Goal: Task Accomplishment & Management: Use online tool/utility

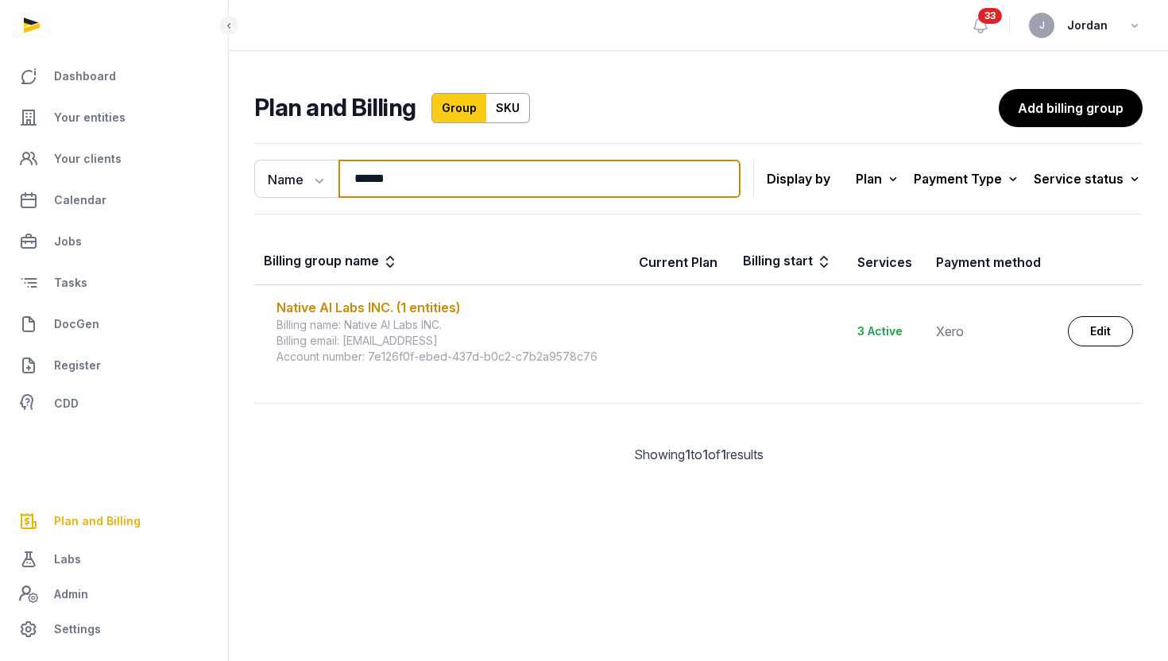
click at [386, 179] on input "******" at bounding box center [539, 179] width 402 height 38
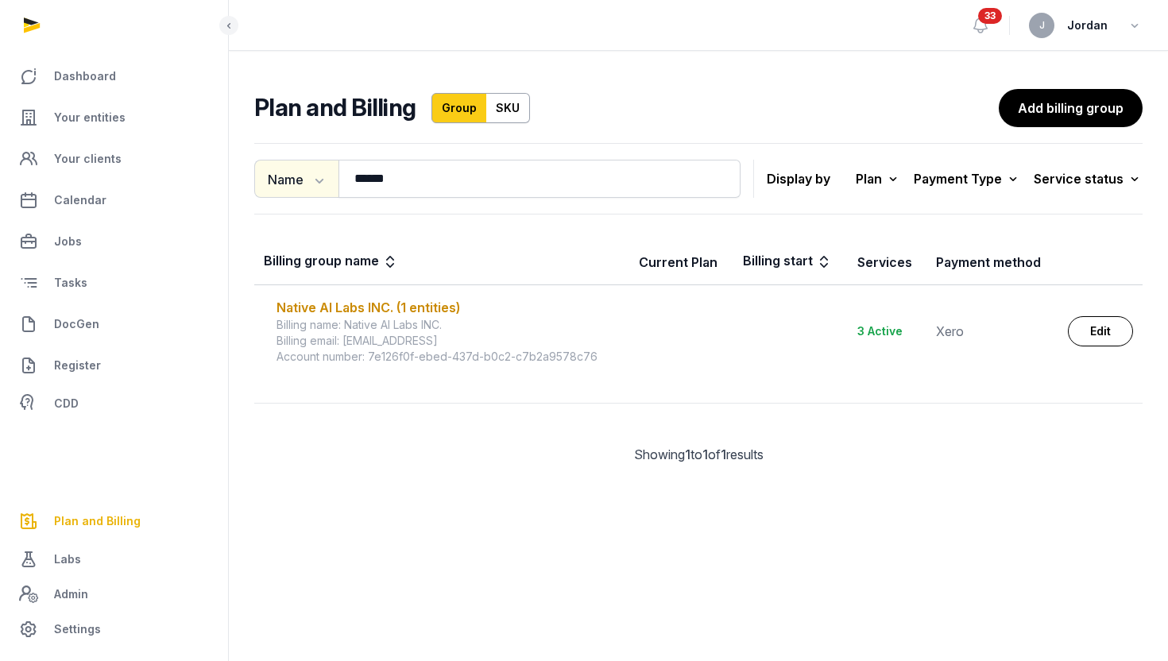
click at [326, 188] on button "Name" at bounding box center [296, 179] width 84 height 38
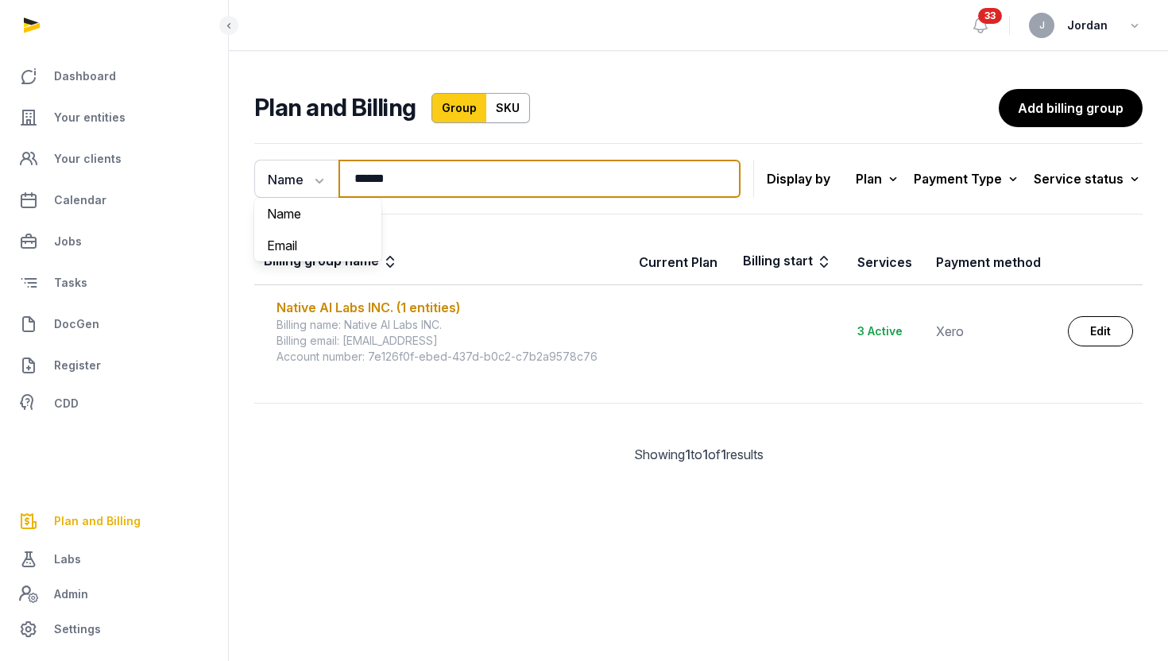
click at [418, 180] on input "******" at bounding box center [539, 179] width 402 height 38
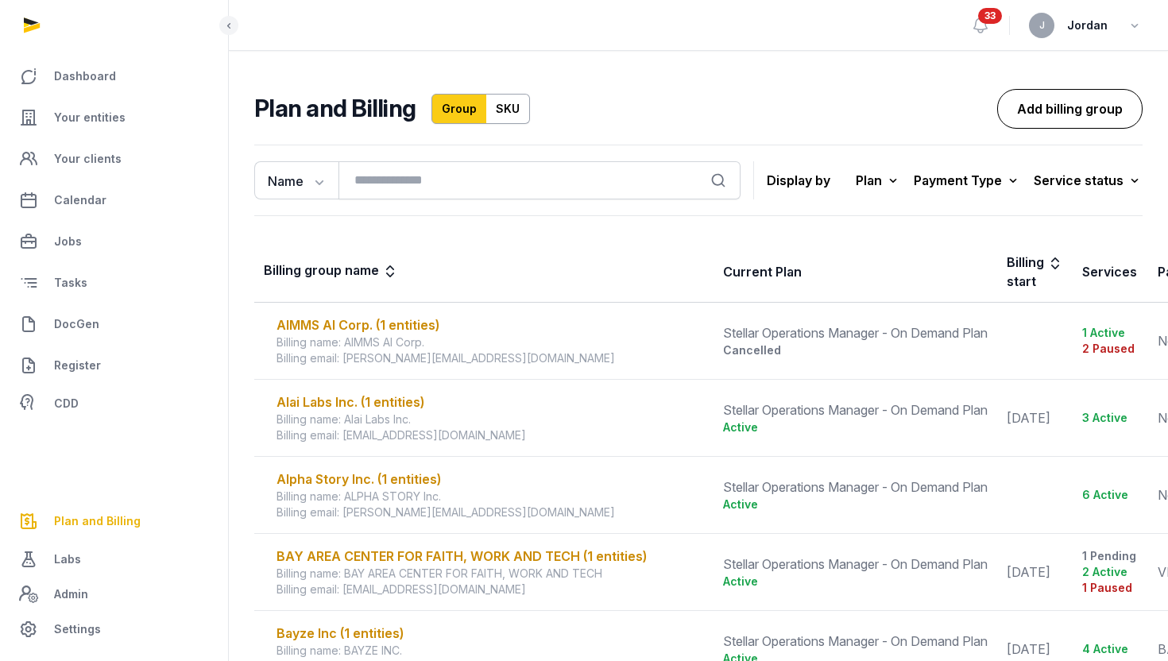
click at [1032, 110] on link "Add billing group" at bounding box center [1069, 109] width 145 height 40
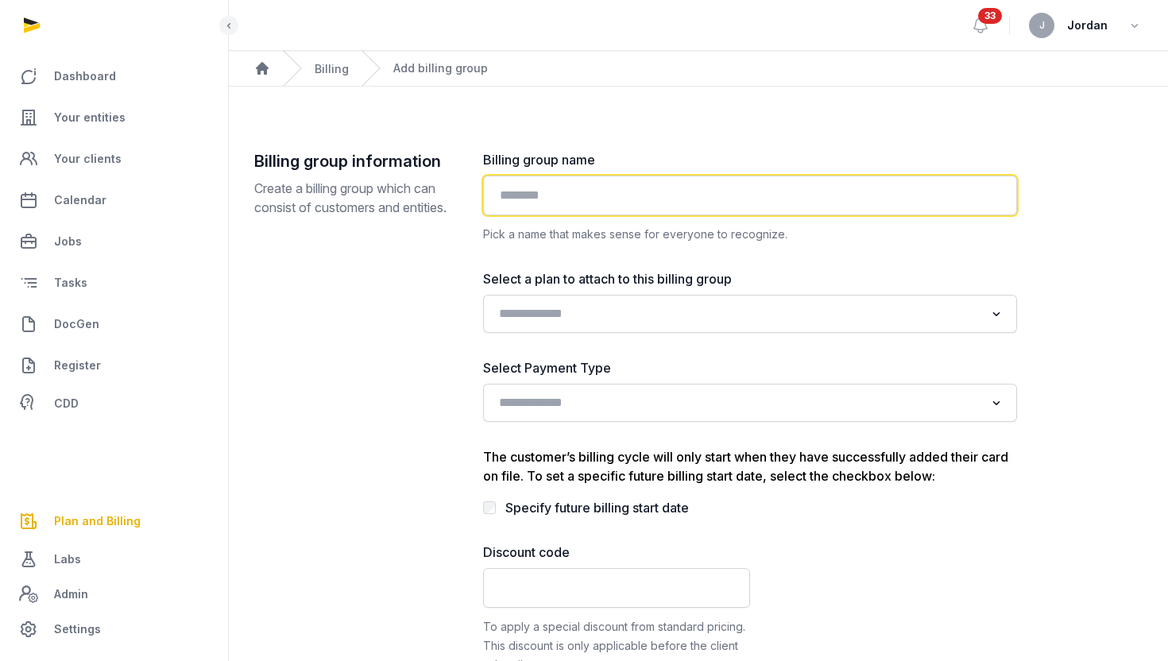
click at [724, 205] on input "text" at bounding box center [750, 196] width 534 height 40
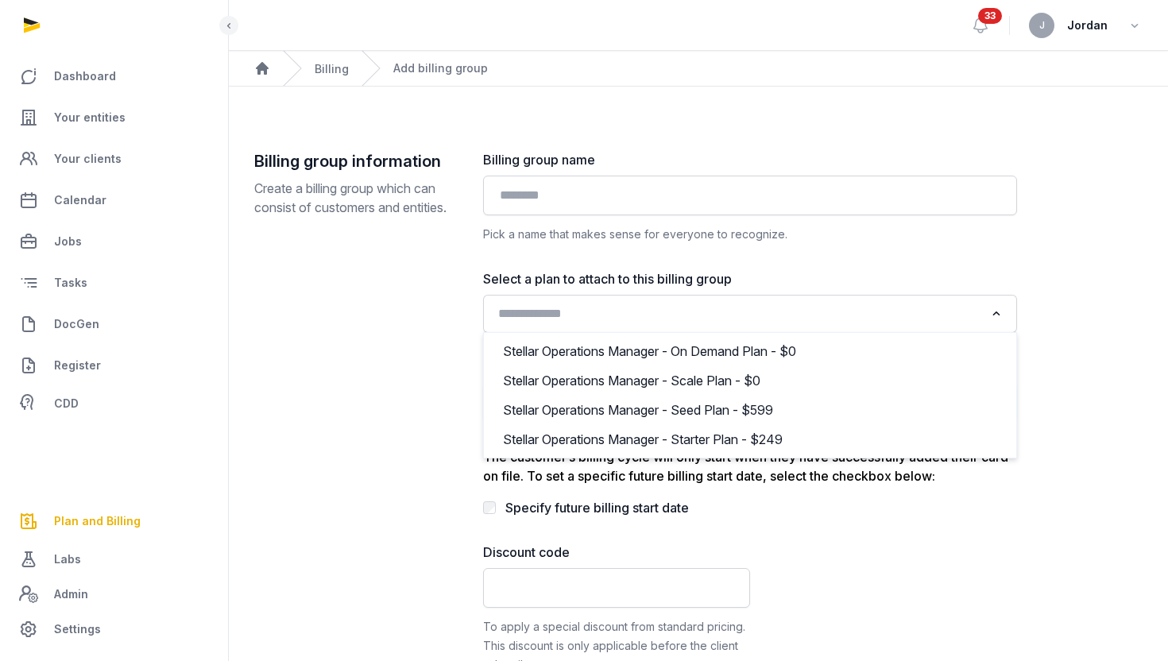
click at [745, 303] on input "Search for option" at bounding box center [738, 314] width 492 height 22
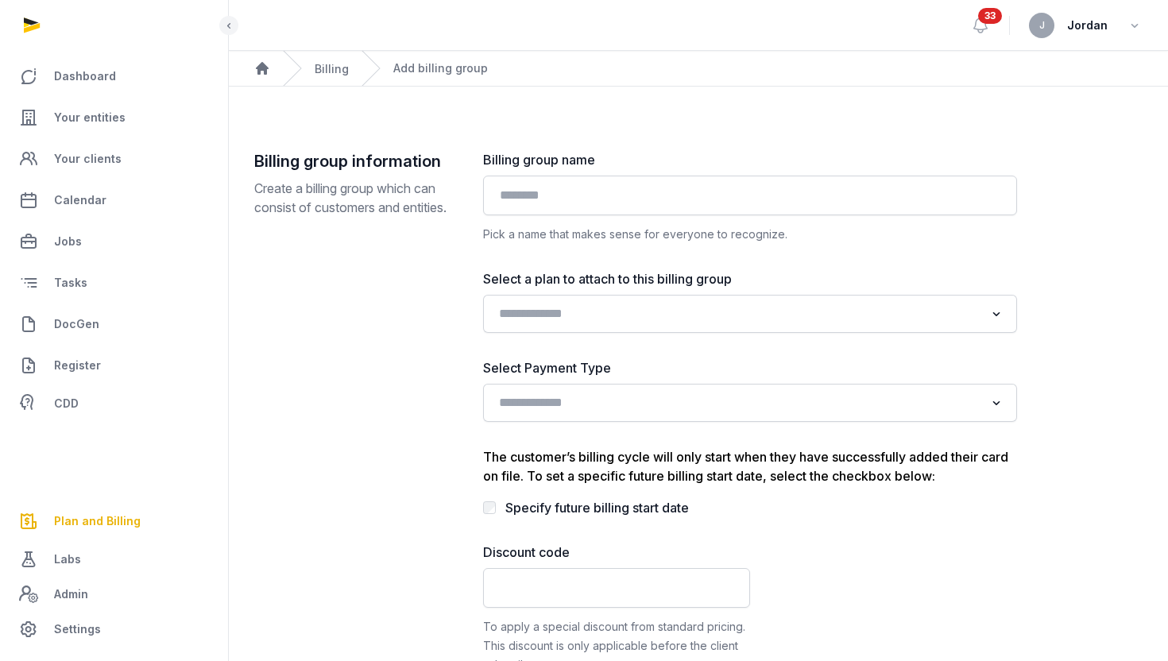
click at [424, 333] on div "Billing group information Create a billing group which can consist of customers…" at bounding box center [355, 412] width 203 height 524
click at [625, 386] on div "Loading..." at bounding box center [750, 403] width 534 height 38
click at [625, 397] on input "Search for option" at bounding box center [738, 403] width 492 height 22
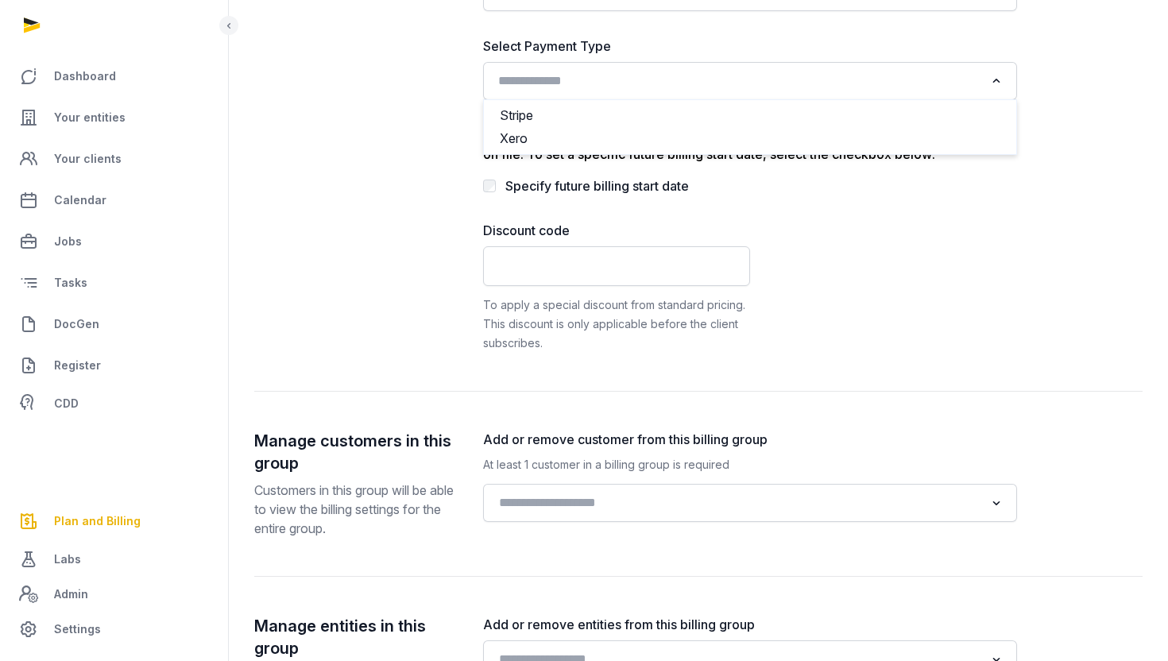
scroll to position [415, 0]
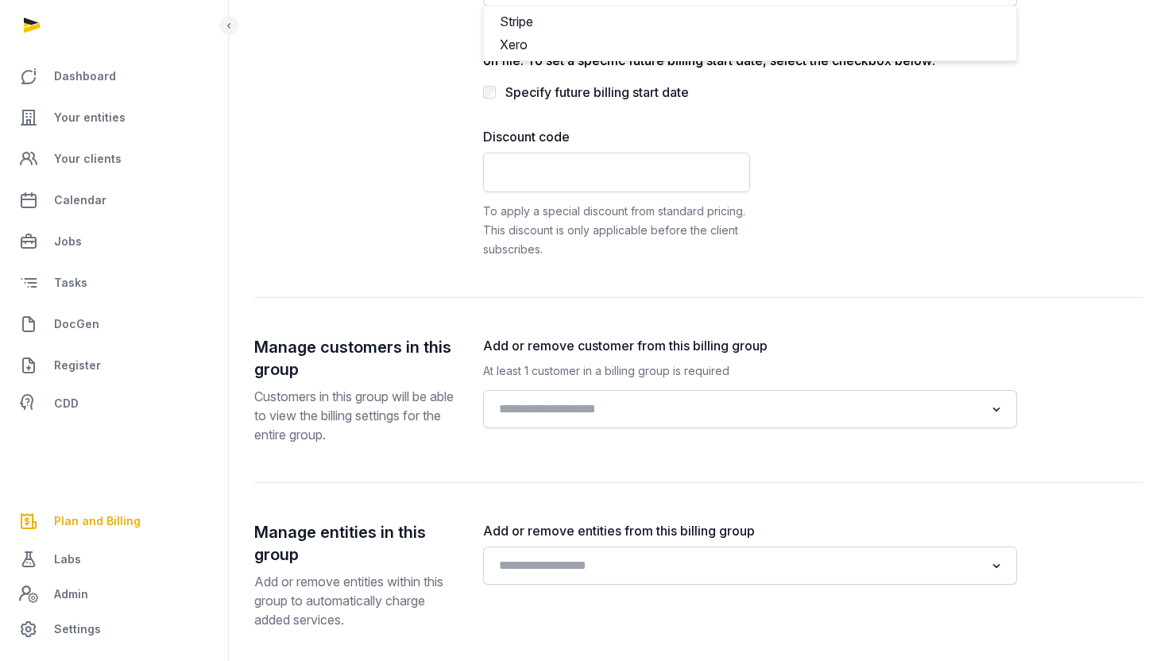
click at [465, 466] on div "Manage customers in this group Customers in this group will be able to view the…" at bounding box center [698, 409] width 888 height 147
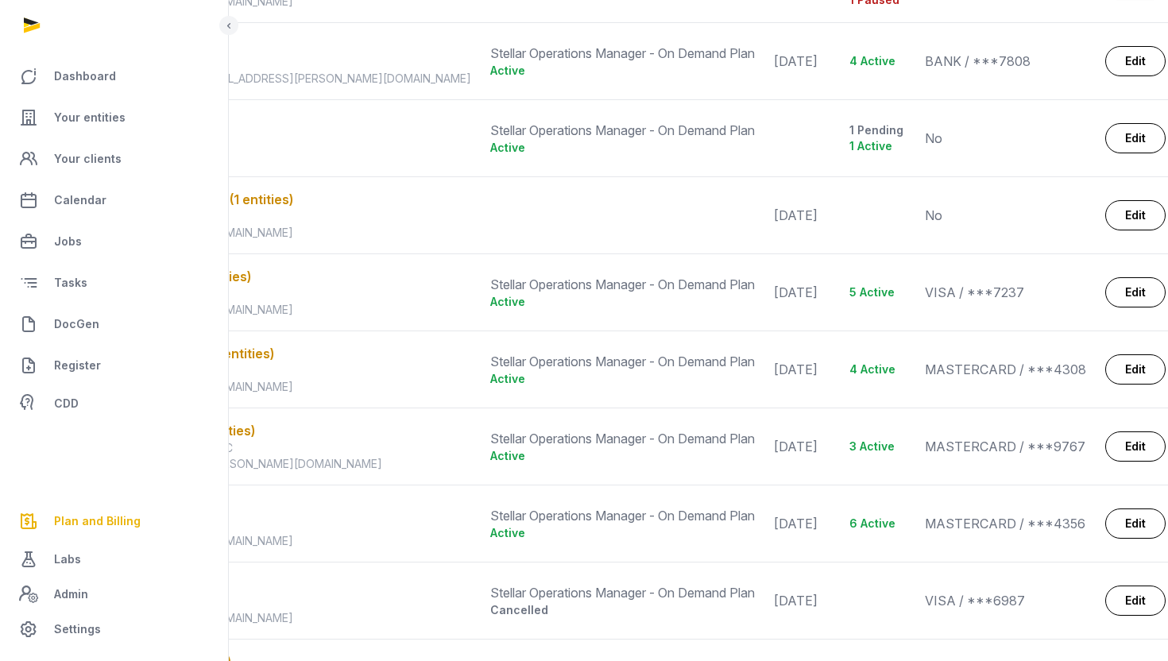
scroll to position [880, 0]
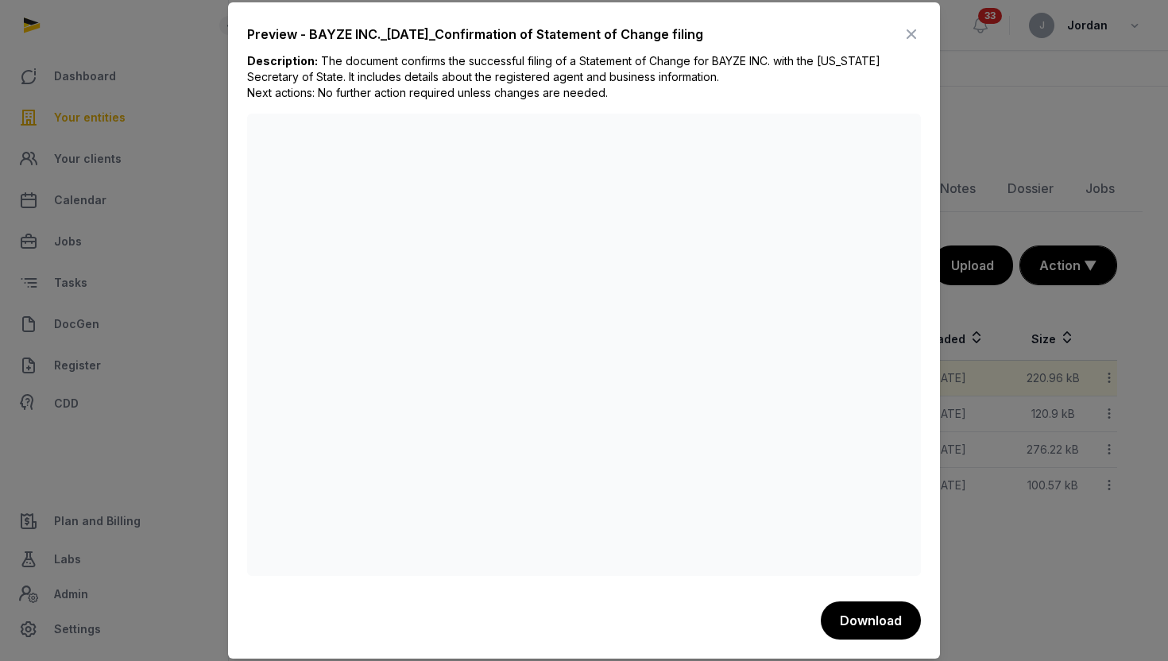
click at [907, 29] on icon at bounding box center [911, 33] width 19 height 25
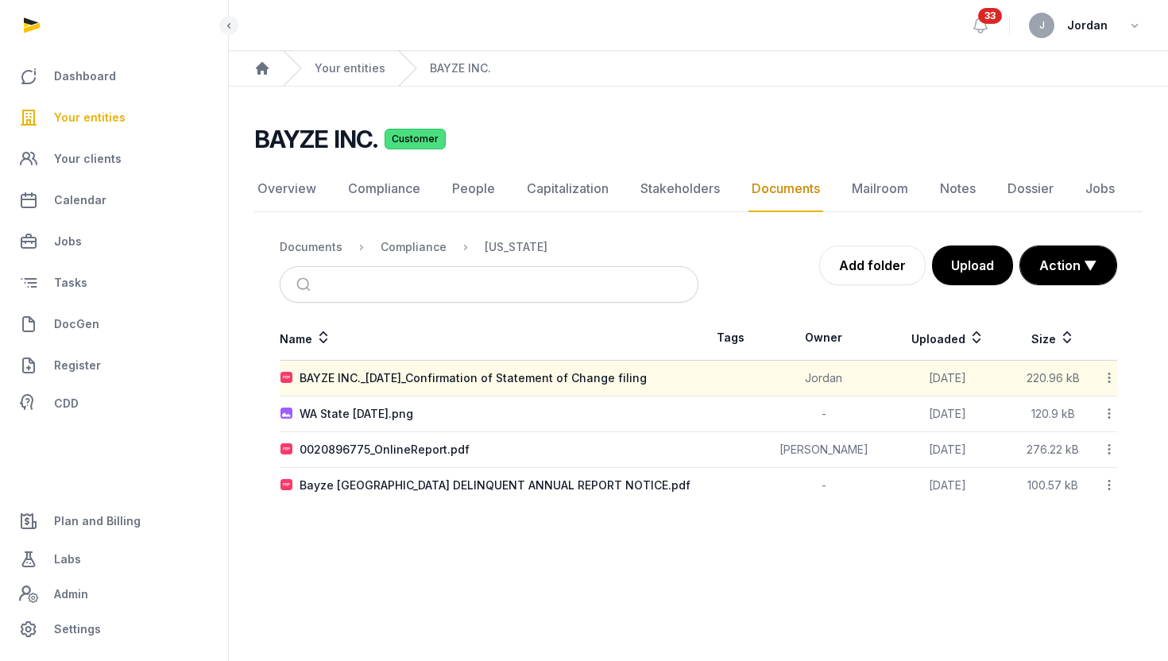
click at [97, 122] on span "Your entities" at bounding box center [89, 117] width 71 height 19
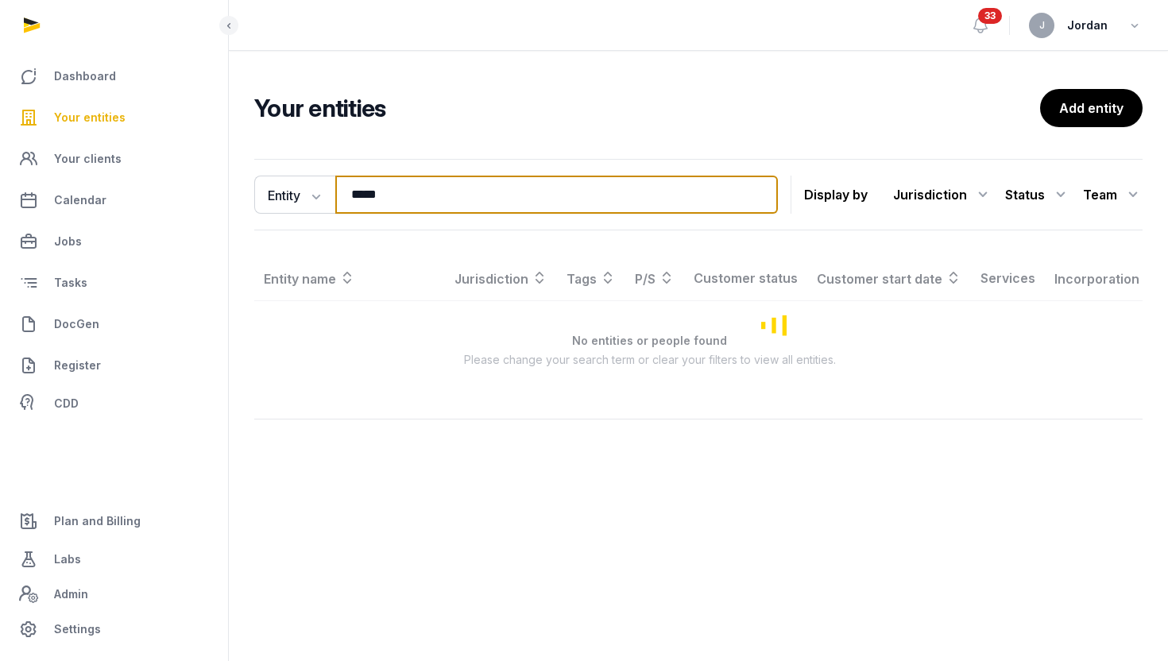
click at [400, 207] on input "*****" at bounding box center [556, 195] width 442 height 38
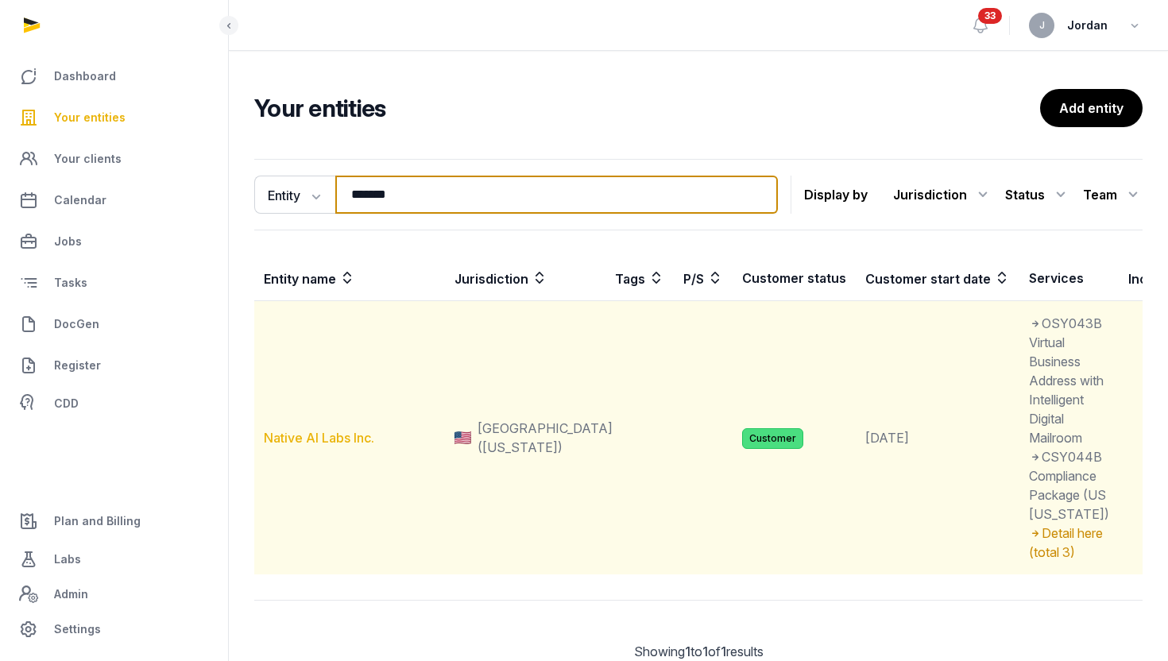
type input "******"
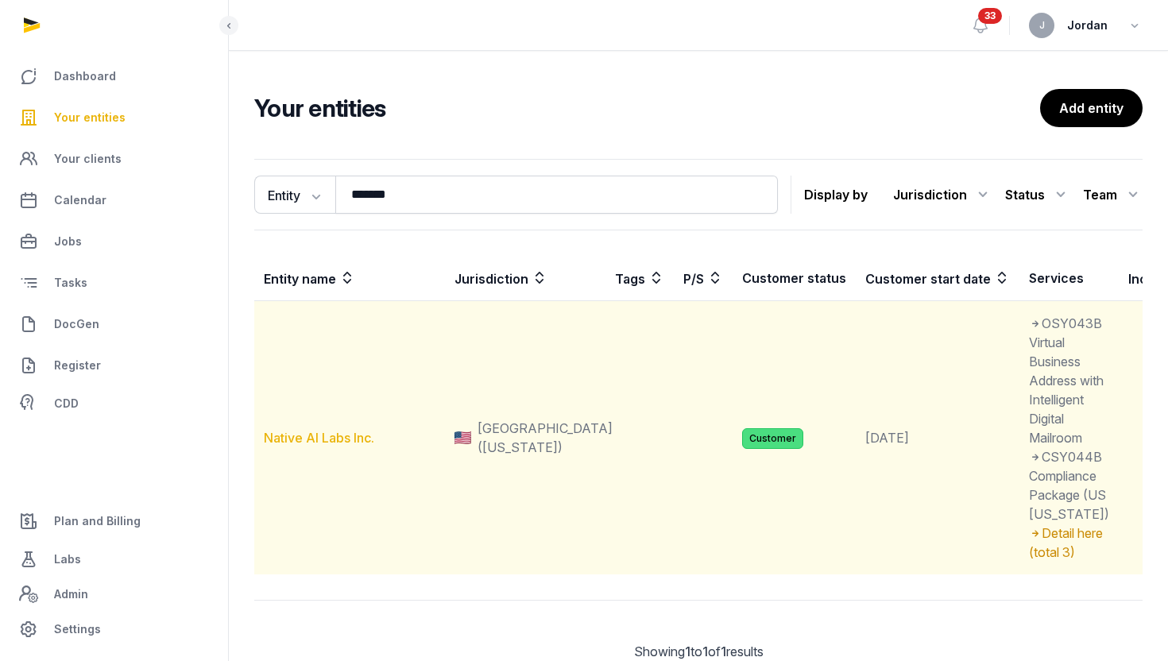
click at [326, 446] on link "Native AI Labs Inc." at bounding box center [319, 438] width 110 height 16
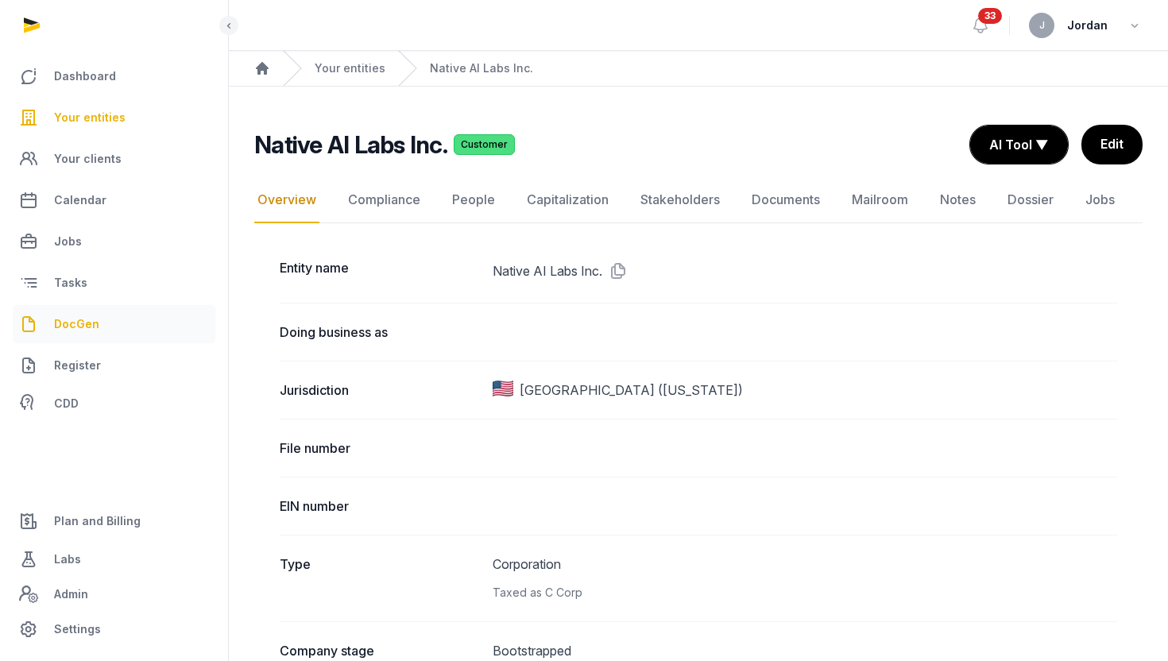
click at [56, 324] on span "DocGen" at bounding box center [76, 324] width 45 height 19
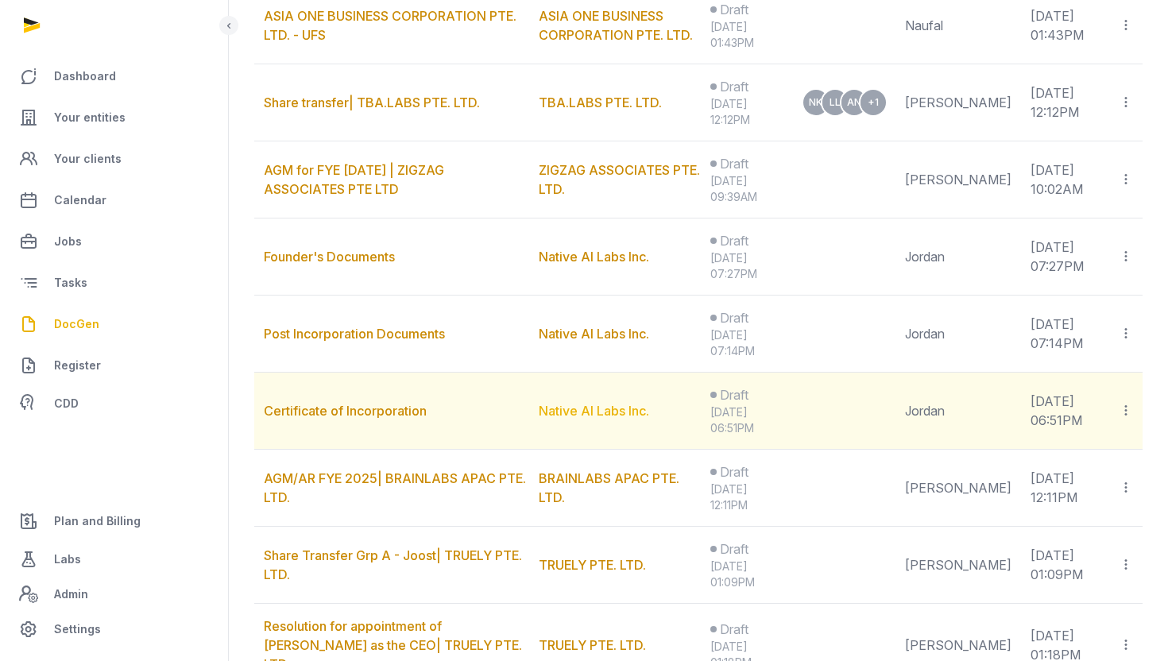
scroll to position [490, 0]
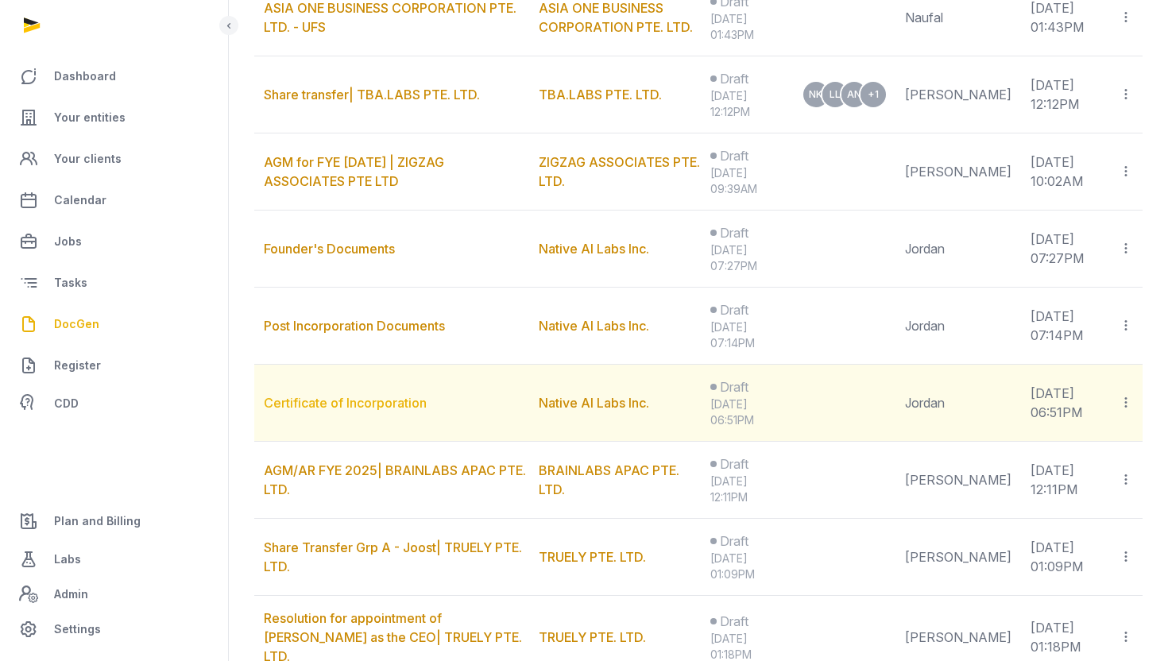
click at [408, 405] on link "Certificate of Incorporation" at bounding box center [345, 403] width 163 height 16
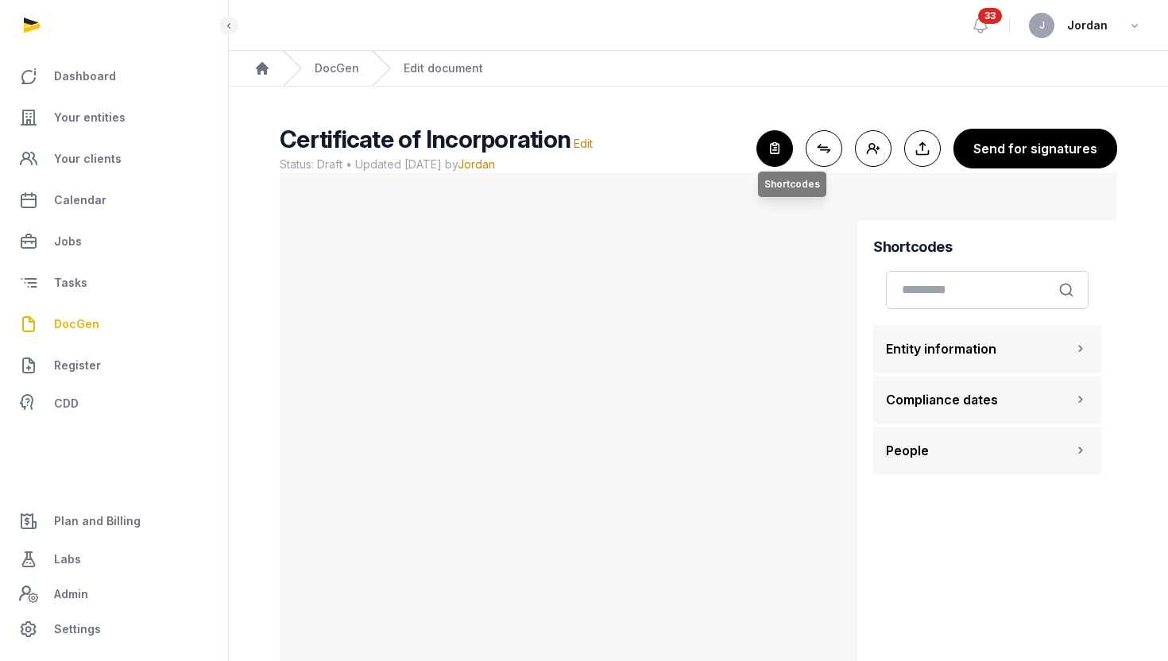
click at [778, 157] on icon "button" at bounding box center [774, 148] width 35 height 35
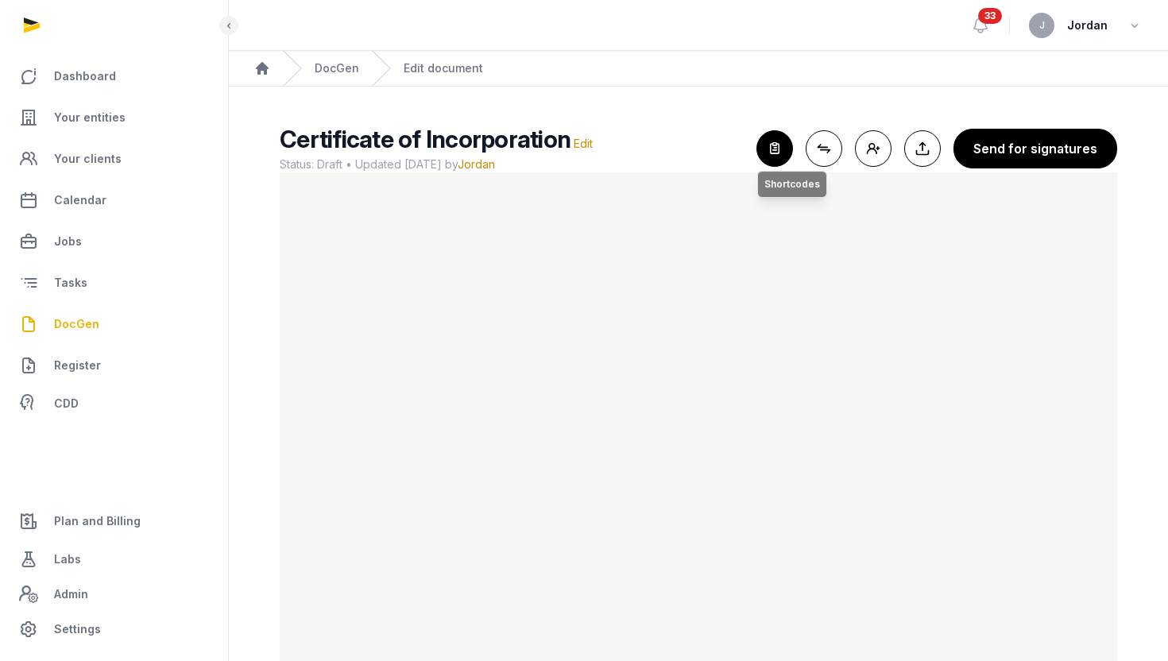
click at [777, 143] on icon "button" at bounding box center [774, 148] width 35 height 35
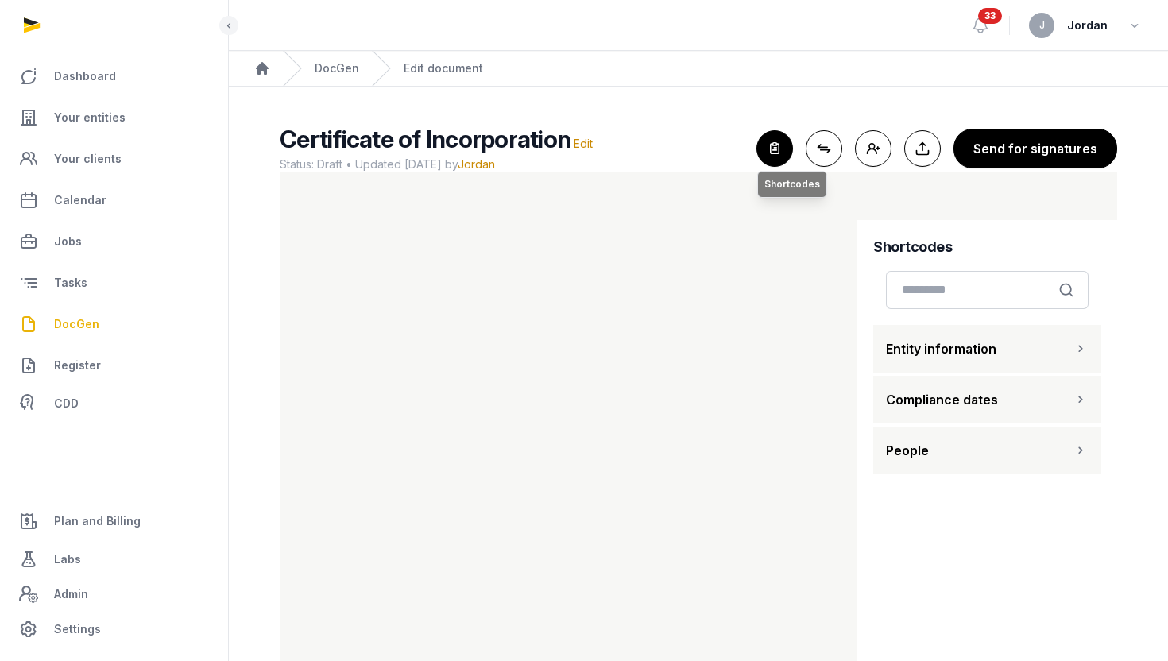
click at [775, 159] on icon "button" at bounding box center [774, 148] width 35 height 35
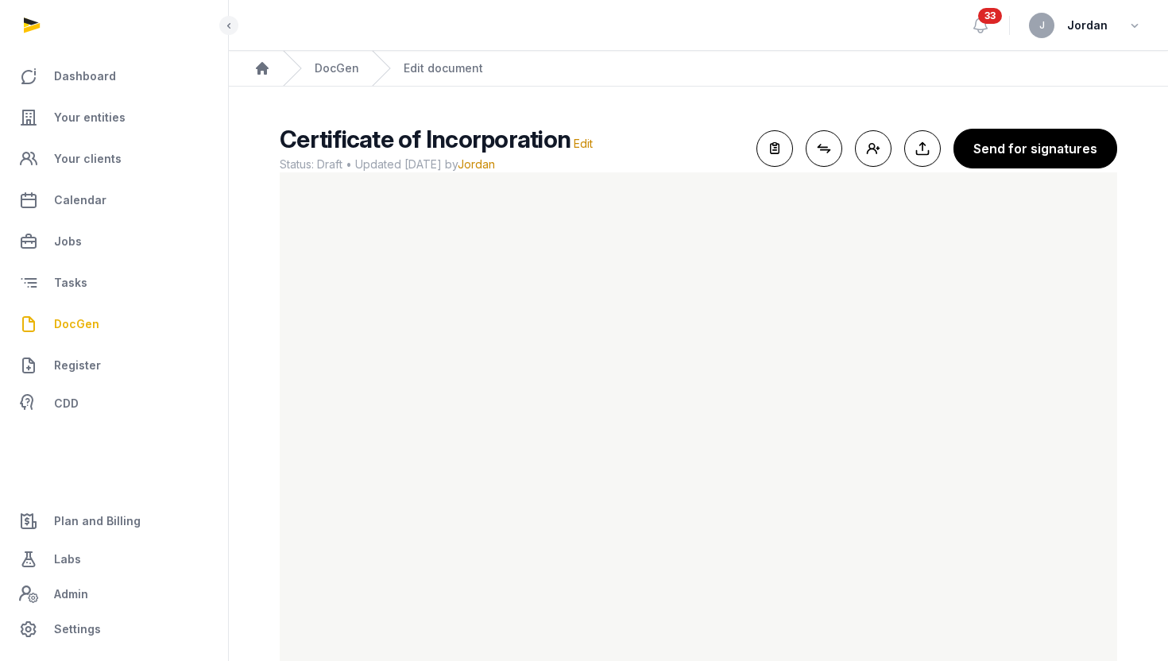
scroll to position [39, 0]
